Goal: Check status: Check status

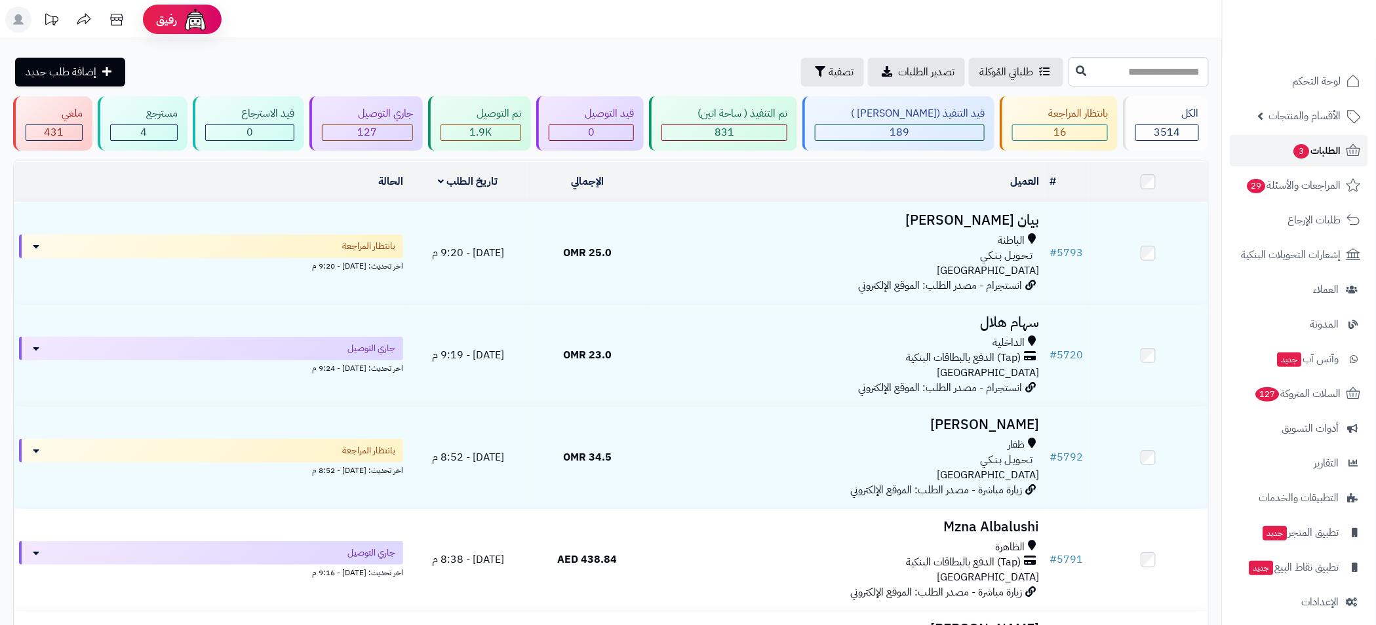
click at [1322, 151] on span "الطلبات 3" at bounding box center [1317, 151] width 49 height 18
click at [1332, 159] on span "الطلبات 3" at bounding box center [1317, 151] width 49 height 18
click at [1299, 144] on span "3" at bounding box center [1302, 151] width 16 height 14
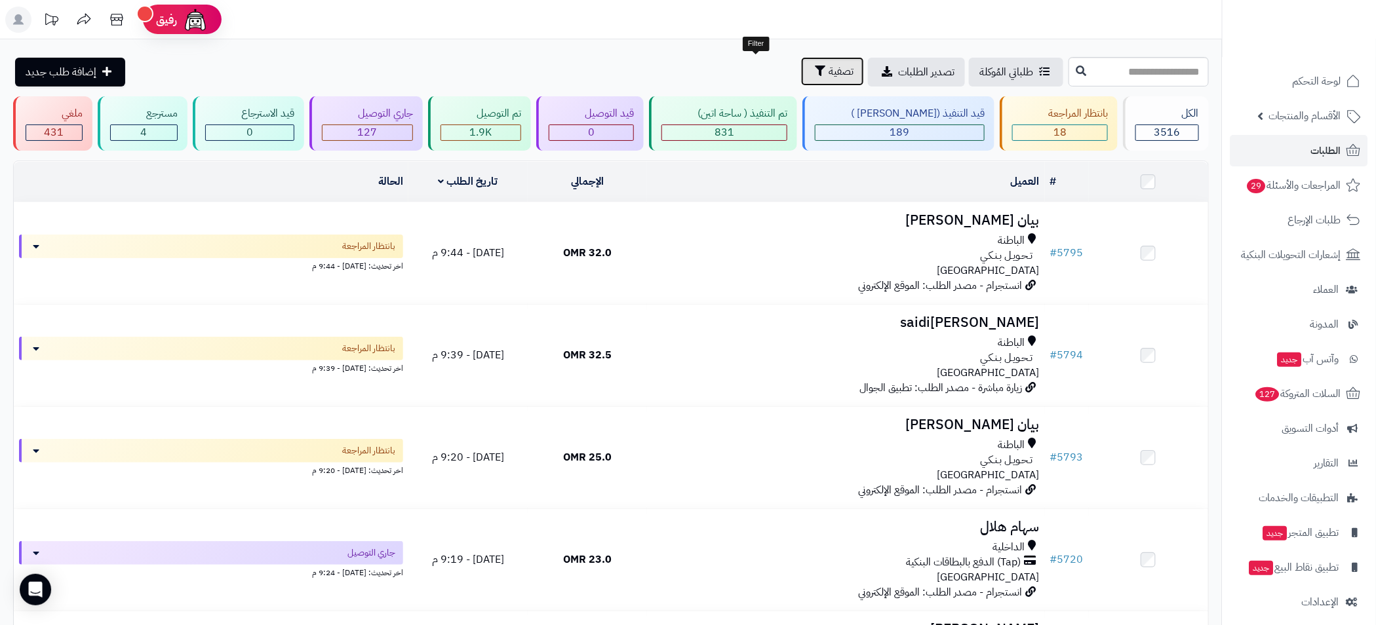
click at [815, 72] on icon "button" at bounding box center [820, 71] width 10 height 10
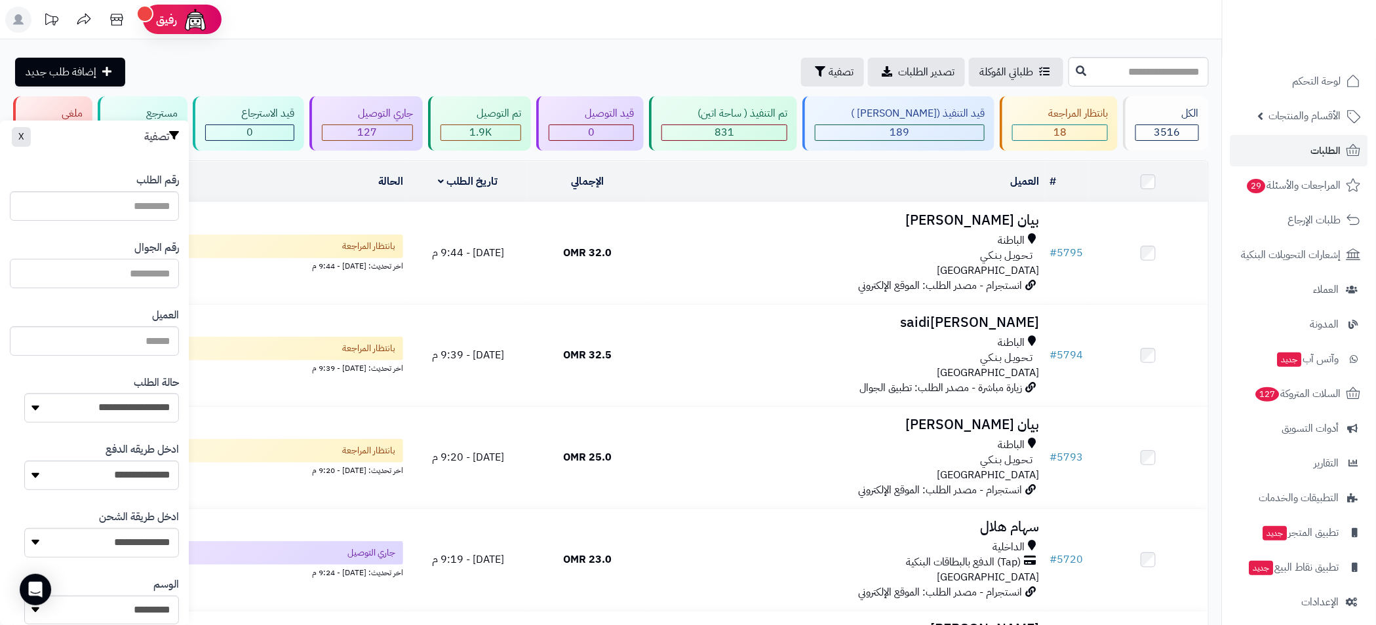
click at [148, 282] on input "text" at bounding box center [94, 274] width 169 height 30
paste input "********"
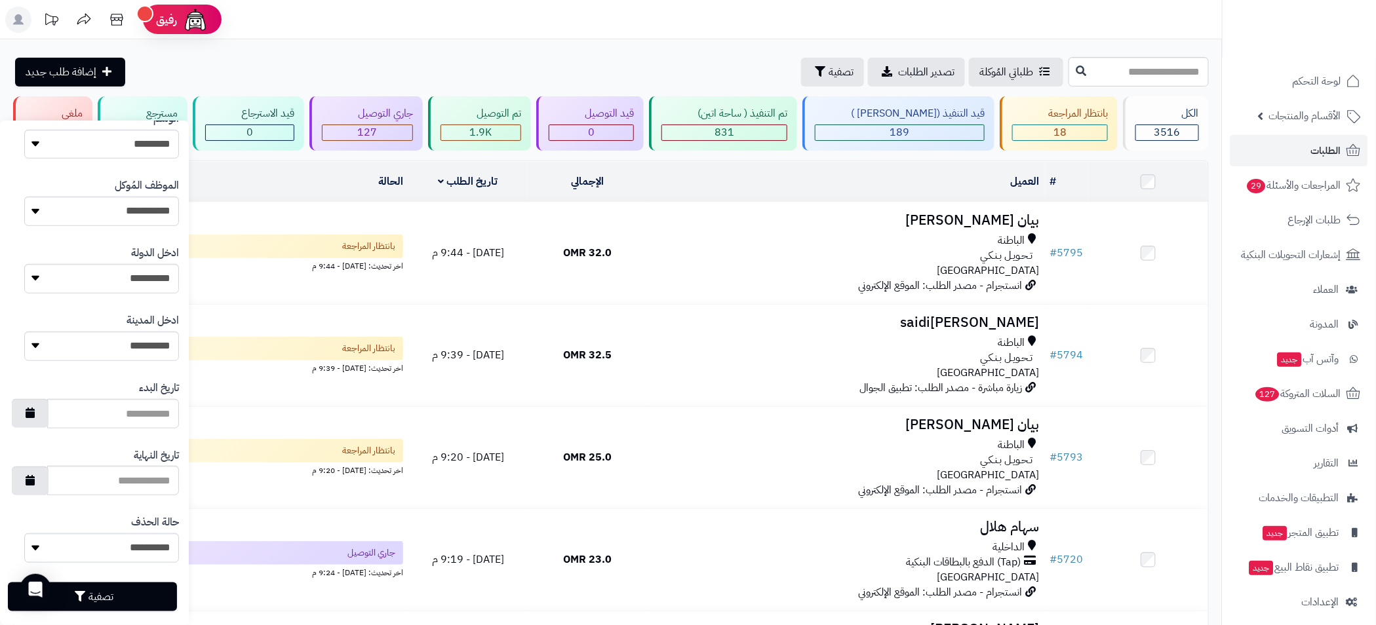
scroll to position [483, 0]
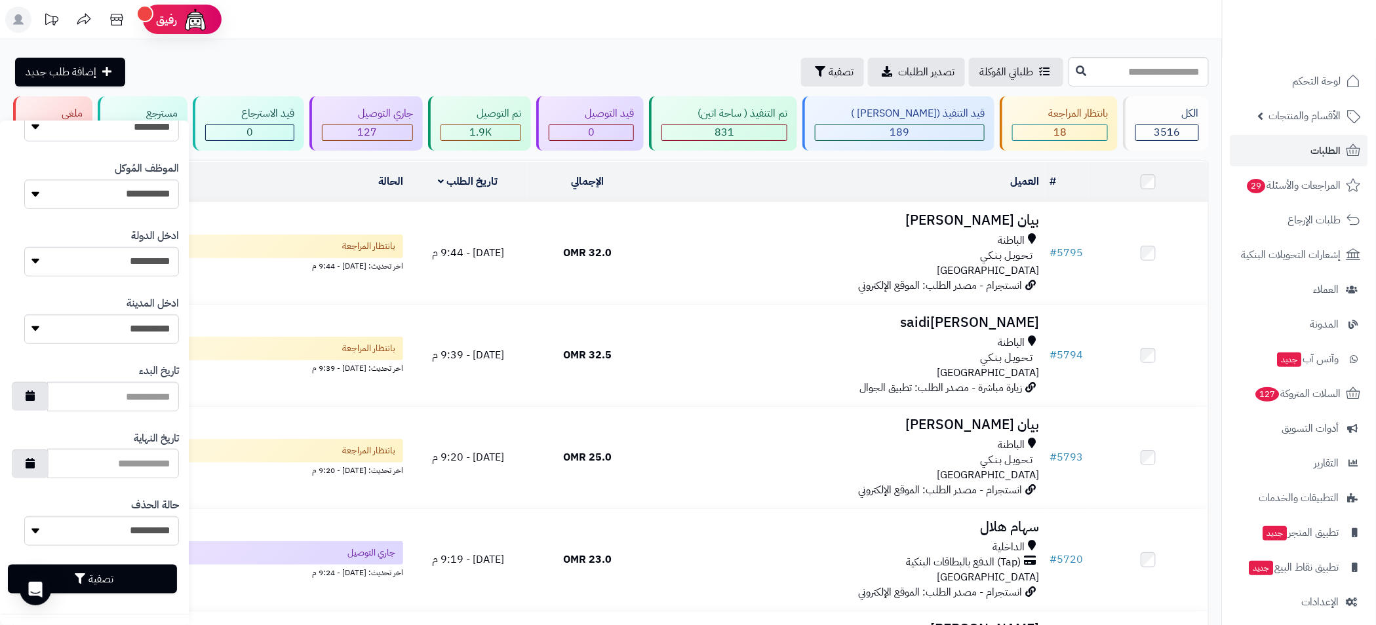
type input "********"
click at [132, 577] on button "تصفية" at bounding box center [92, 579] width 169 height 29
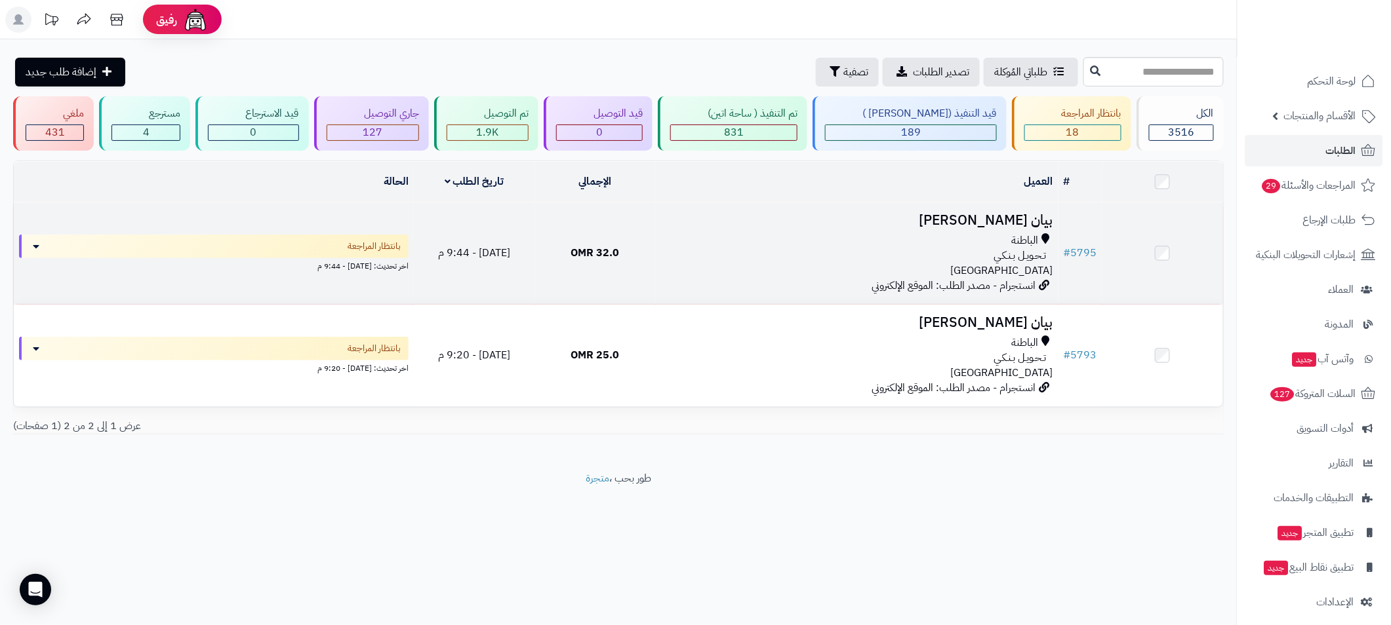
click at [760, 248] on div "تـحـويـل بـنـكـي" at bounding box center [857, 255] width 392 height 15
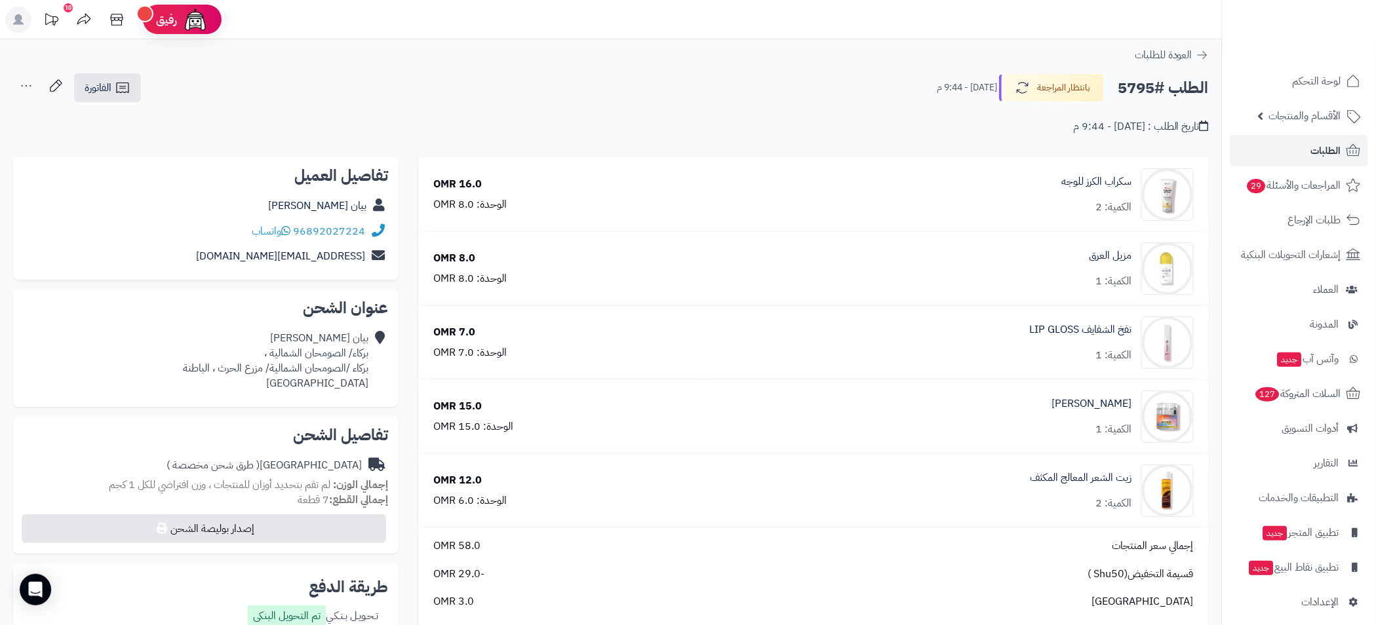
click at [1135, 88] on h2 "الطلب #5795" at bounding box center [1163, 88] width 91 height 27
copy h2 "5795"
click at [108, 17] on icon at bounding box center [117, 20] width 26 height 26
